Goal: Task Accomplishment & Management: Manage account settings

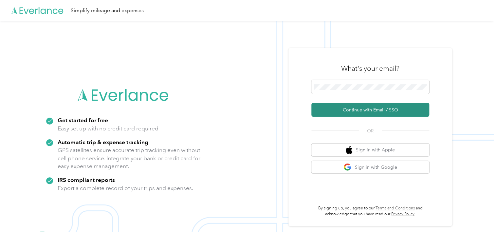
click at [367, 110] on button "Continue with Email / SSO" at bounding box center [370, 110] width 118 height 14
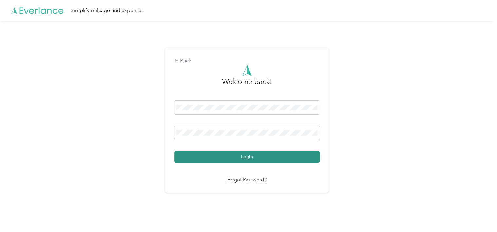
click at [266, 156] on button "Login" at bounding box center [246, 156] width 145 height 11
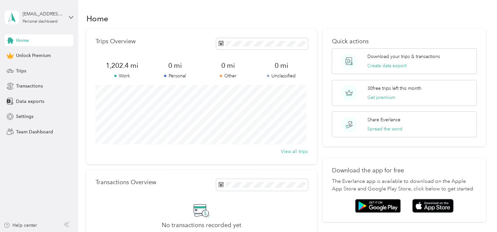
click at [219, 15] on div "Home" at bounding box center [285, 18] width 399 height 14
click at [25, 69] on span "Trips" at bounding box center [21, 70] width 10 height 7
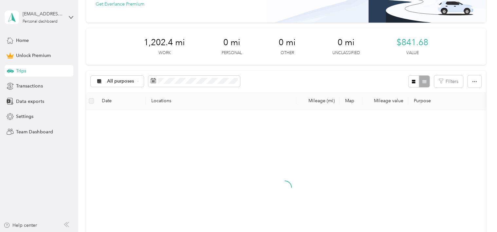
scroll to position [65, 0]
